Goal: Task Accomplishment & Management: Understand process/instructions

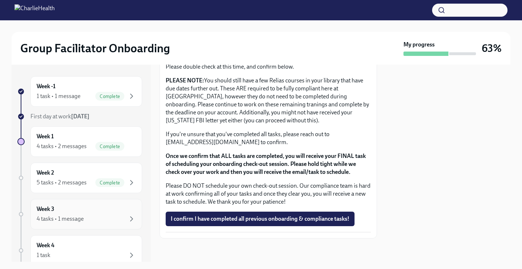
scroll to position [46, 0]
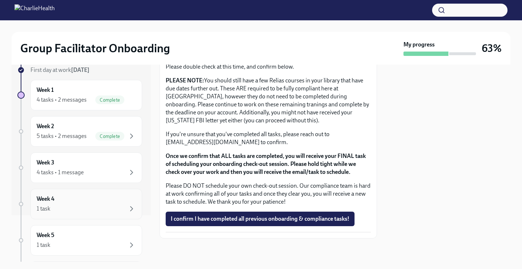
click at [79, 206] on div "1 task" at bounding box center [86, 208] width 99 height 9
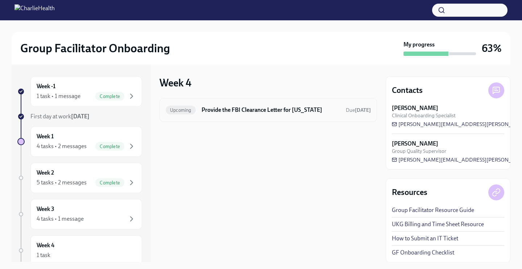
click at [285, 111] on h6 "Provide the FBI Clearance Letter for [US_STATE]" at bounding box center [271, 110] width 139 height 8
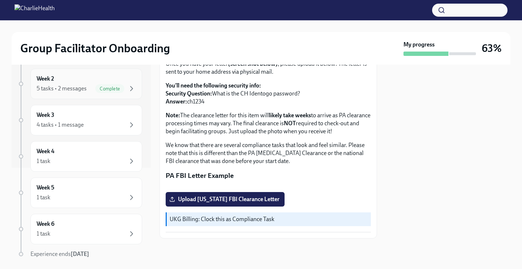
scroll to position [119, 0]
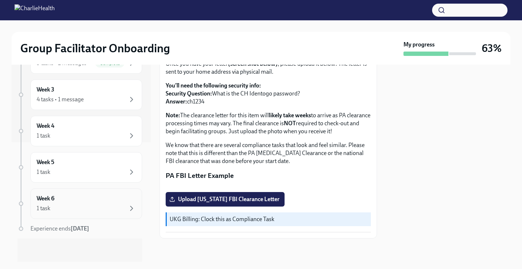
click at [106, 203] on div "Week 6 1 task" at bounding box center [86, 203] width 99 height 18
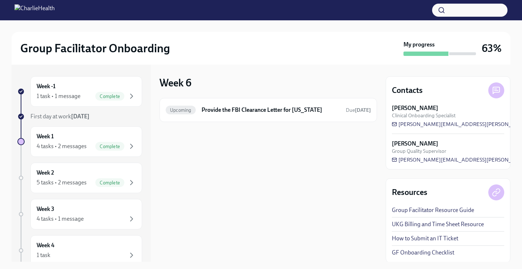
click at [21, 138] on div at bounding box center [20, 141] width 7 height 7
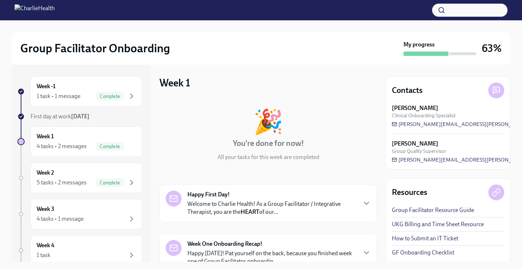
click at [21, 141] on div at bounding box center [20, 141] width 7 height 7
click at [22, 179] on div at bounding box center [21, 178] width 4 height 4
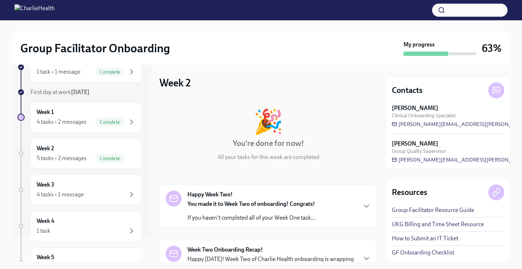
scroll to position [25, 0]
click at [20, 190] on div at bounding box center [21, 189] width 4 height 4
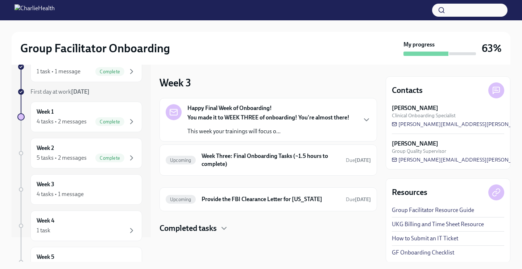
click at [218, 128] on p "This week your trainings will focus o..." at bounding box center [269, 131] width 162 height 8
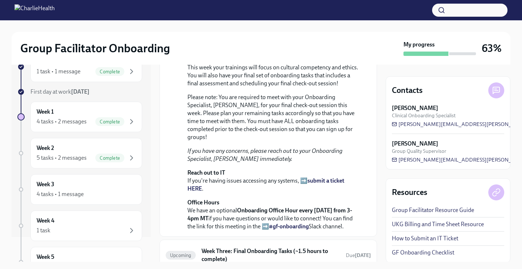
scroll to position [271, 0]
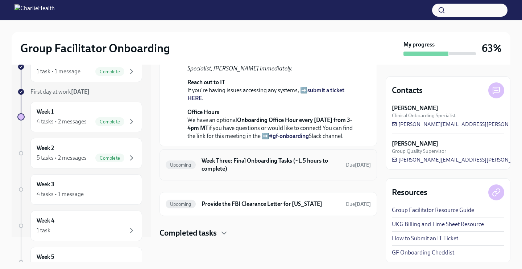
click at [208, 173] on div "Upcoming Week Three: Final Onboarding Tasks (~1.5 hours to complete) Due [DATE]" at bounding box center [268, 164] width 205 height 19
